Goal: Transaction & Acquisition: Subscribe to service/newsletter

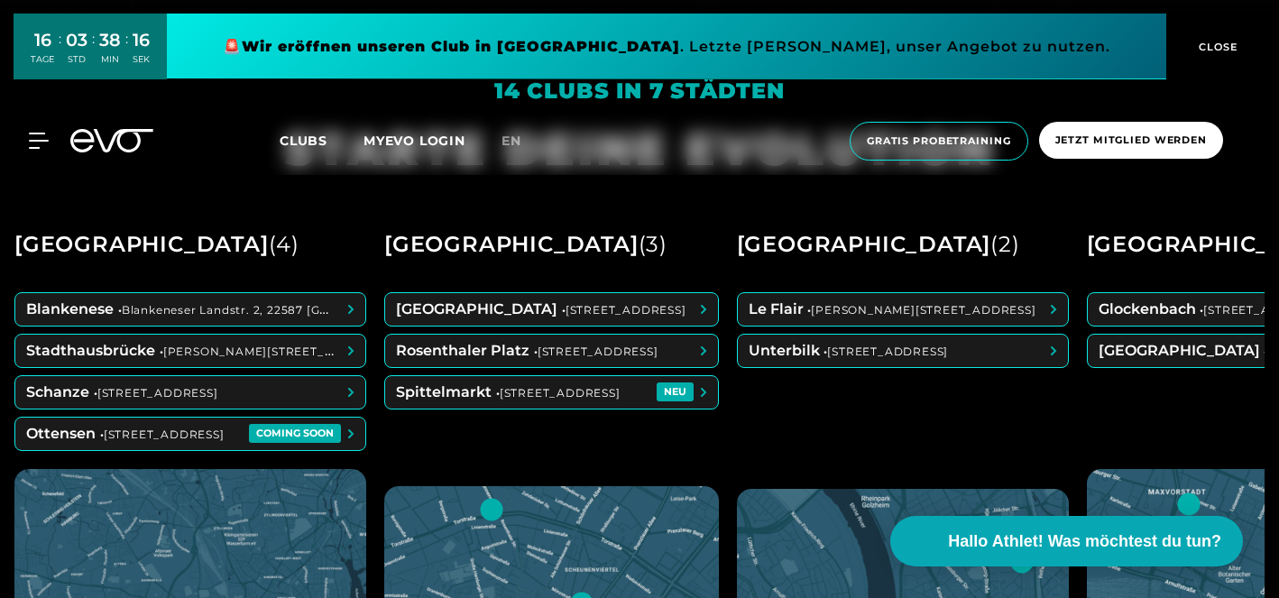
scroll to position [585, 0]
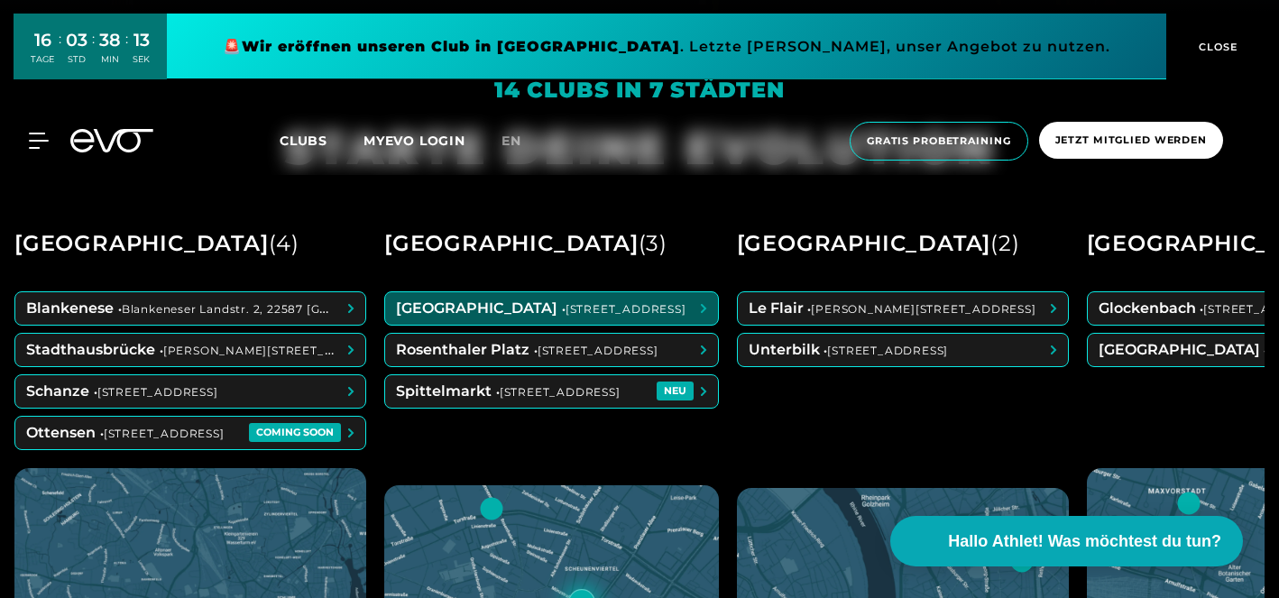
click at [501, 302] on span at bounding box center [551, 308] width 333 height 32
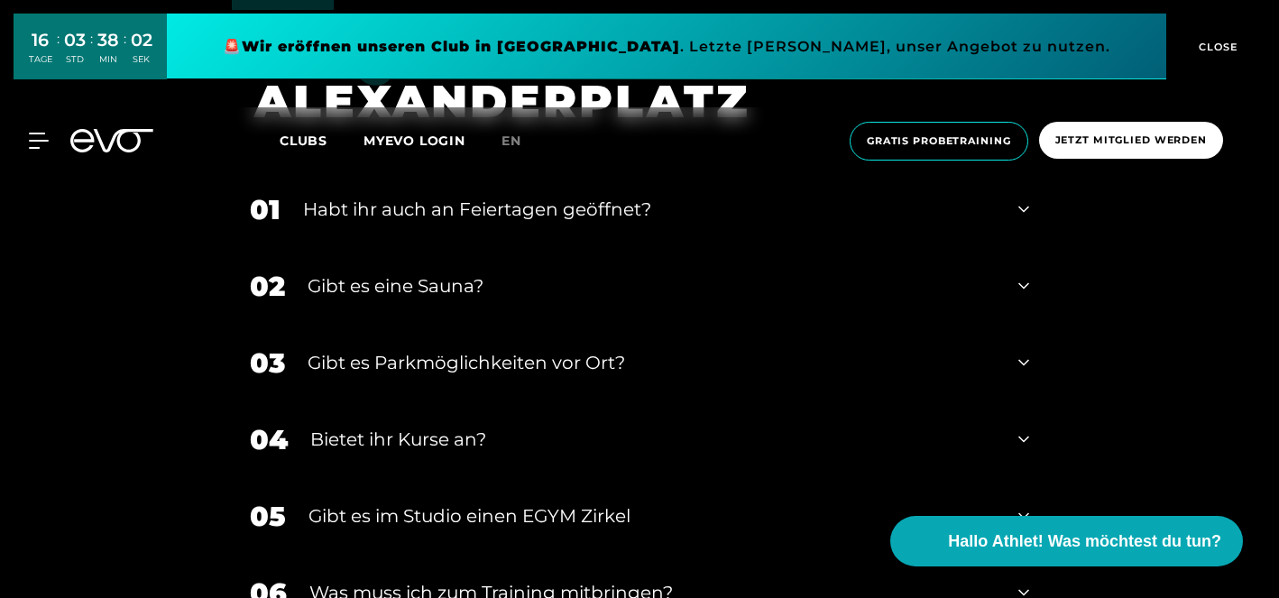
scroll to position [6195, 0]
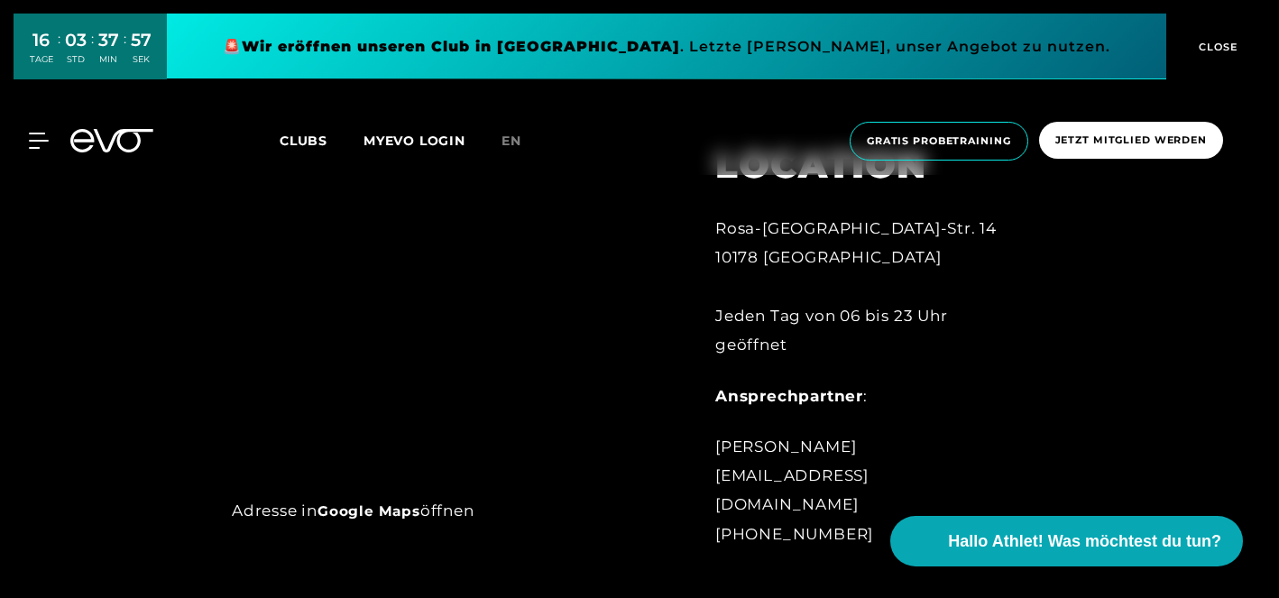
scroll to position [735, 0]
click at [1226, 46] on span "CLOSE" at bounding box center [1216, 47] width 44 height 16
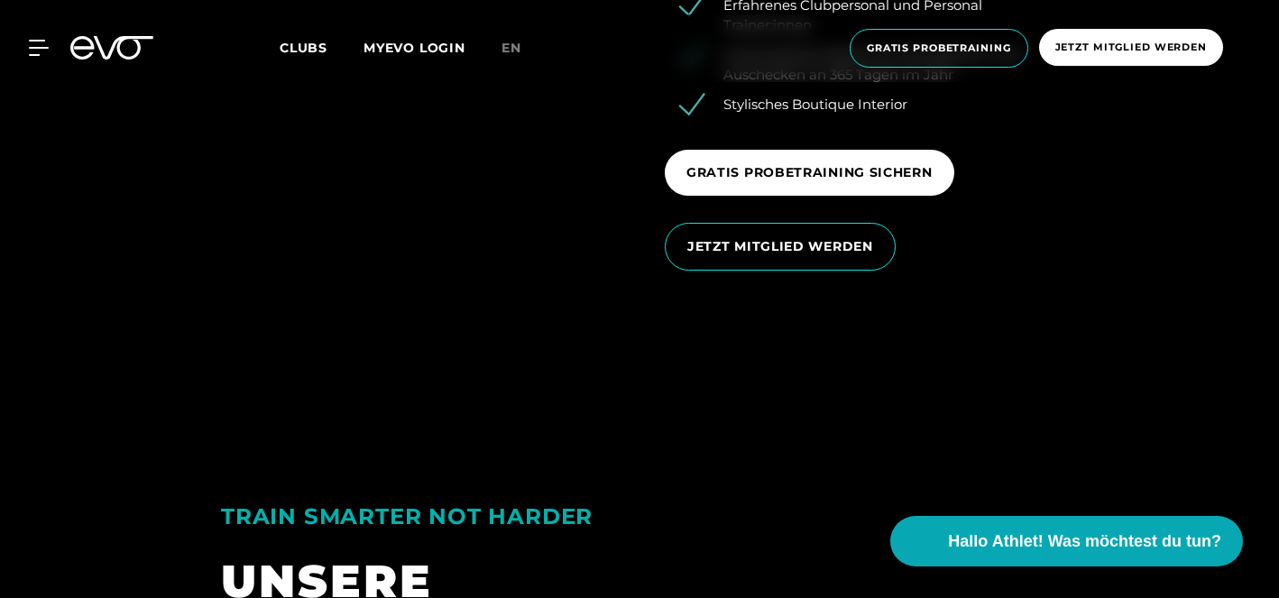
scroll to position [2689, 0]
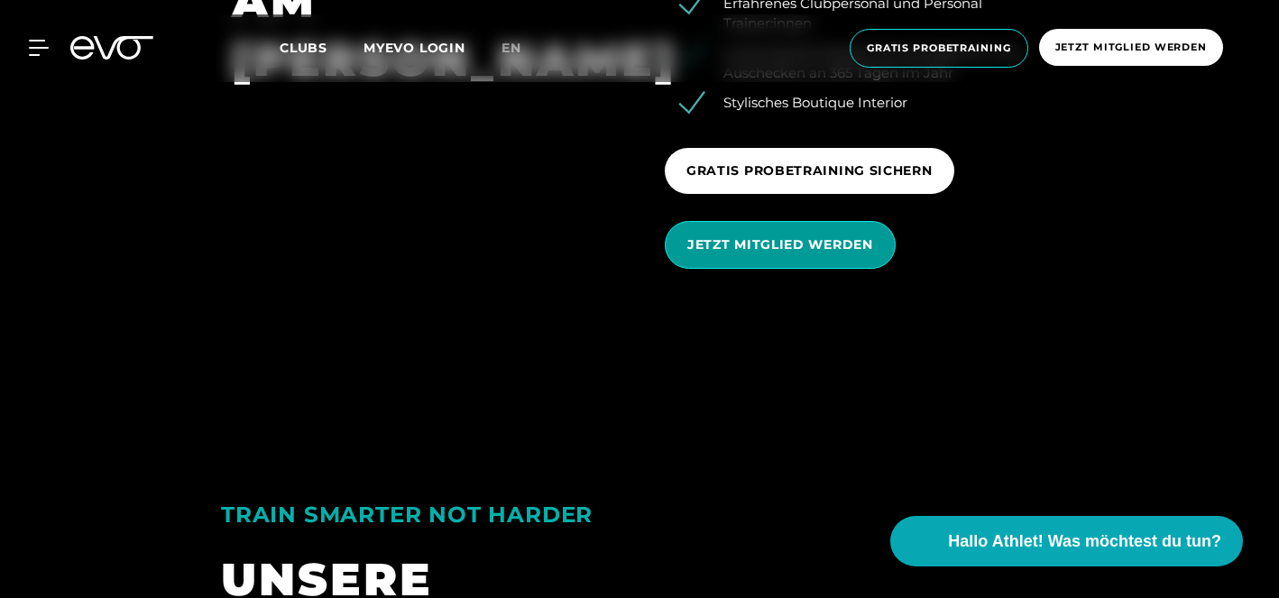
click at [843, 248] on span "JETZT MITGLIED WERDEN" at bounding box center [780, 244] width 186 height 19
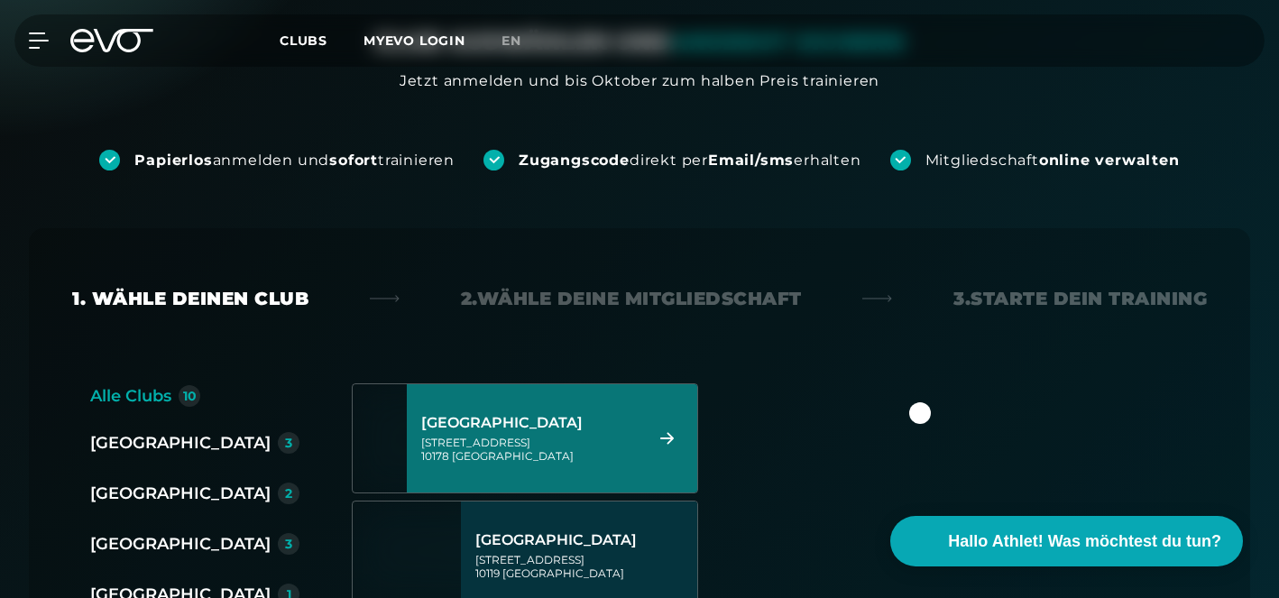
click at [631, 456] on div "[STREET_ADDRESS]" at bounding box center [529, 449] width 216 height 27
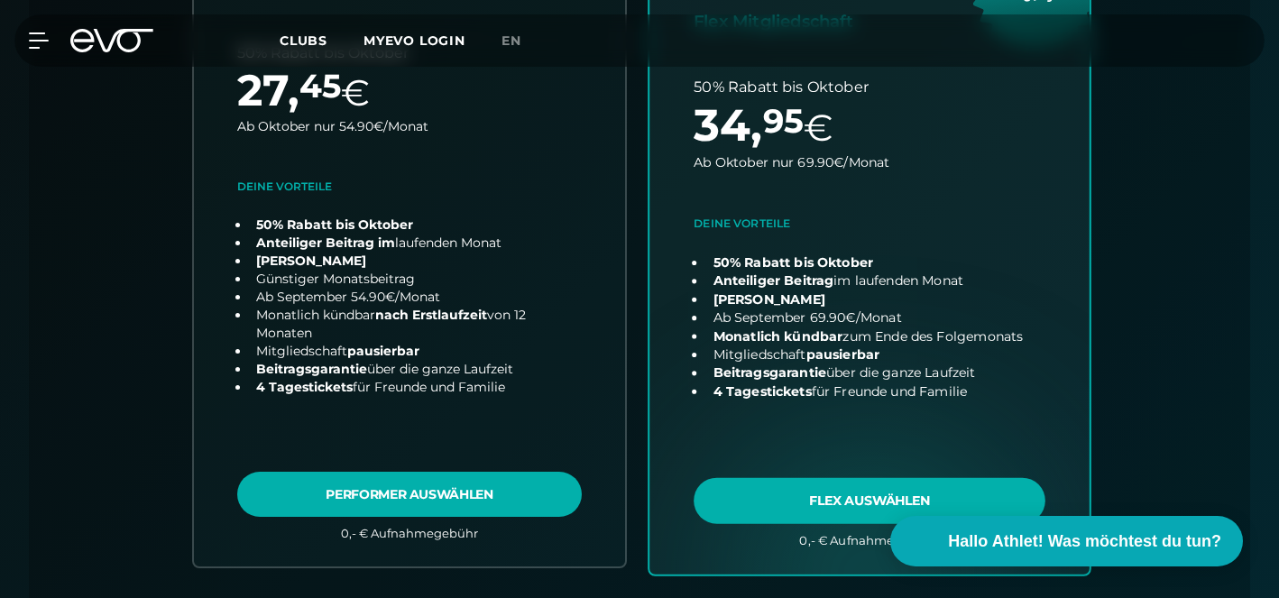
scroll to position [758, 0]
